Goal: Information Seeking & Learning: Find specific page/section

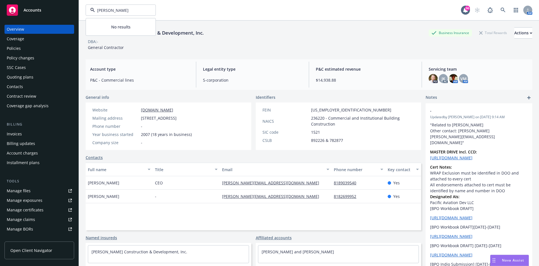
type input "laur"
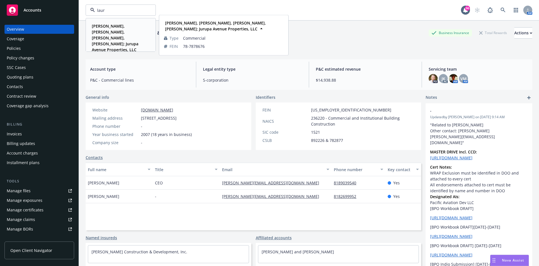
click at [117, 36] on strong "[PERSON_NAME], [PERSON_NAME], [PERSON_NAME], [PERSON_NAME]; Jurupa Avenue Prope…" at bounding box center [115, 37] width 47 height 29
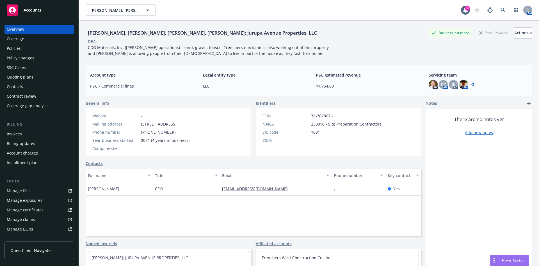
click at [46, 51] on div "Policies" at bounding box center [39, 48] width 65 height 9
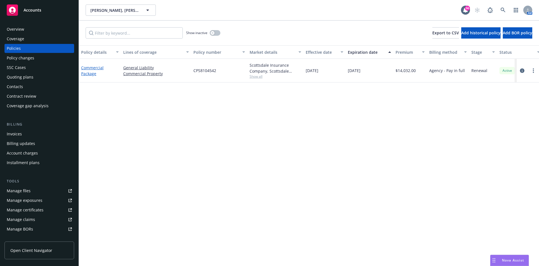
click at [91, 71] on link "Commercial Package" at bounding box center [92, 70] width 22 height 11
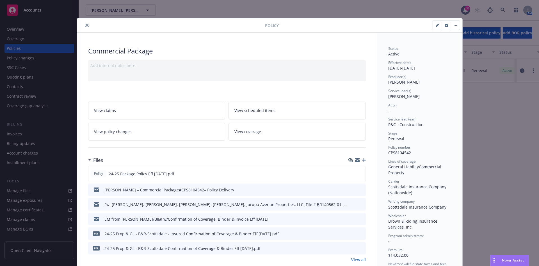
scroll to position [28, 0]
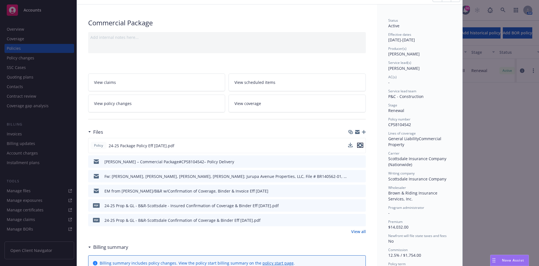
click at [359, 145] on icon "preview file" at bounding box center [360, 145] width 5 height 4
